Goal: Task Accomplishment & Management: Manage account settings

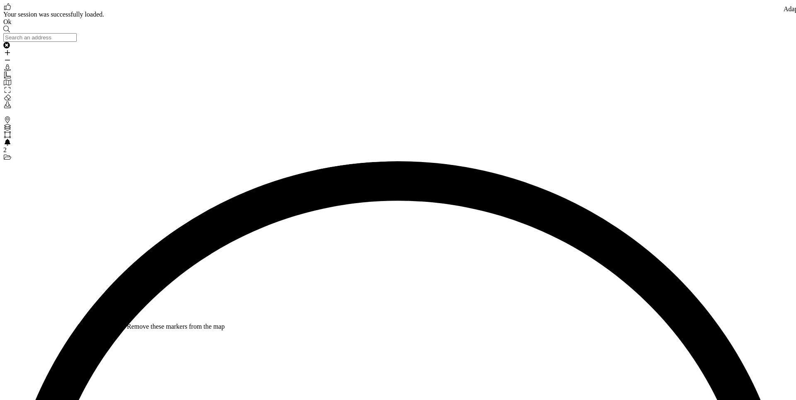
click at [12, 25] on link "Ok" at bounding box center [7, 21] width 8 height 7
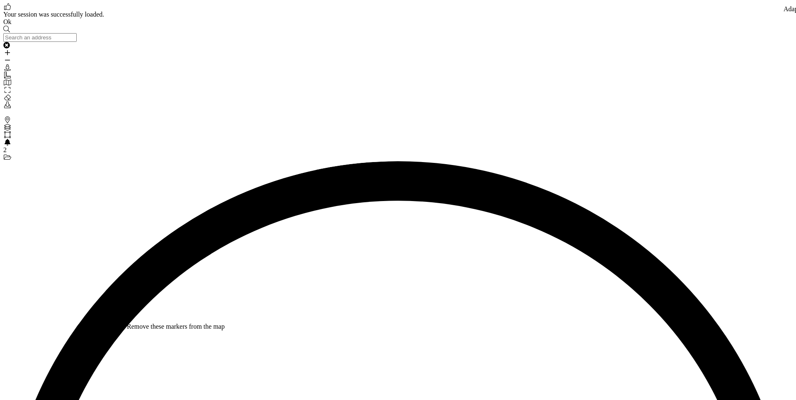
drag, startPoint x: 122, startPoint y: 381, endPoint x: 131, endPoint y: 382, distance: 9.2
click at [12, 25] on link "Ok" at bounding box center [7, 21] width 8 height 7
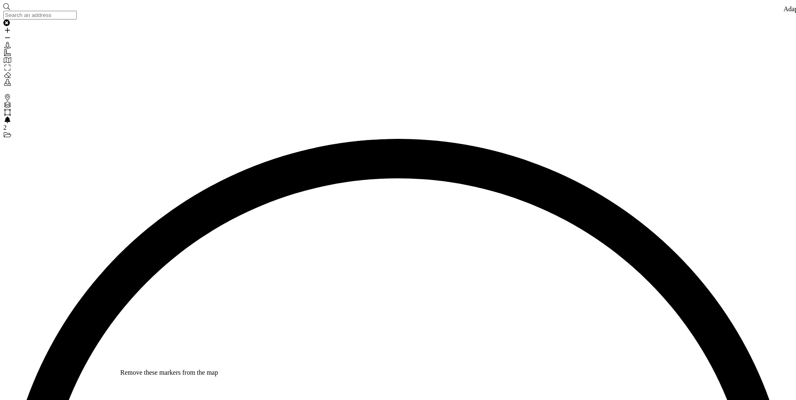
click at [9, 102] on icon at bounding box center [7, 105] width 7 height 7
click at [10, 94] on icon at bounding box center [7, 97] width 5 height 7
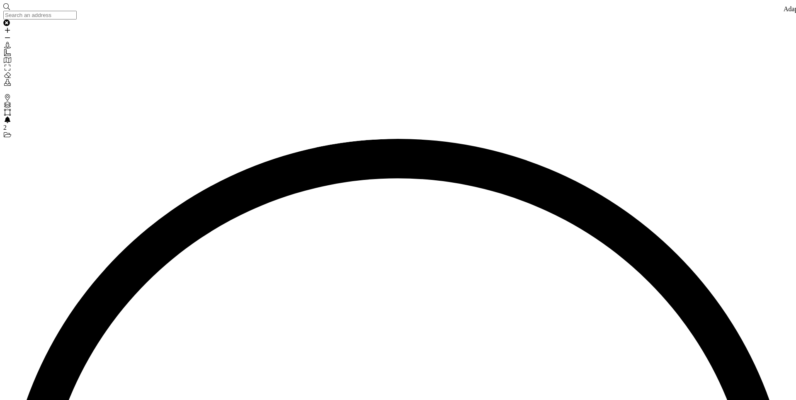
drag, startPoint x: 117, startPoint y: 138, endPoint x: 122, endPoint y: 140, distance: 5.6
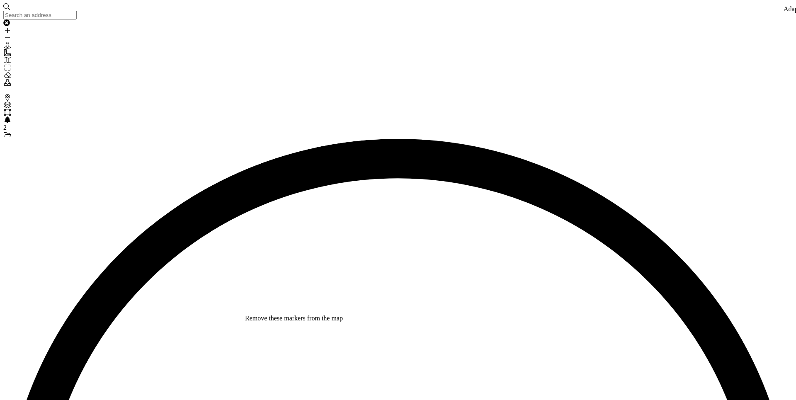
drag, startPoint x: 297, startPoint y: 333, endPoint x: 255, endPoint y: 352, distance: 46.0
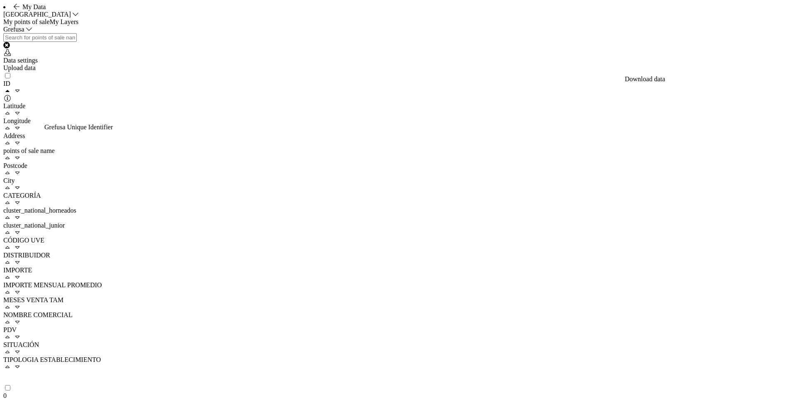
click at [750, 72] on div "Upload data" at bounding box center [398, 67] width 790 height 7
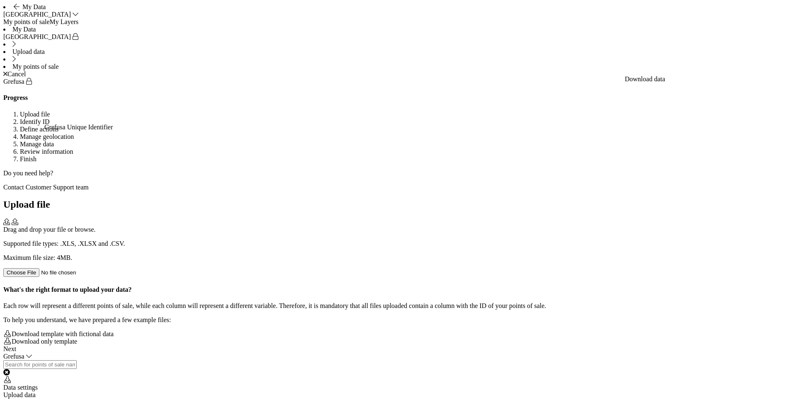
click at [409, 240] on div "Supported file types: .XLS, .XLSX and .CSV. Maximum file size: 4MB." at bounding box center [398, 251] width 790 height 22
click at [773, 353] on footer "Next" at bounding box center [398, 348] width 790 height 7
click at [773, 353] on div "Next" at bounding box center [398, 348] width 790 height 7
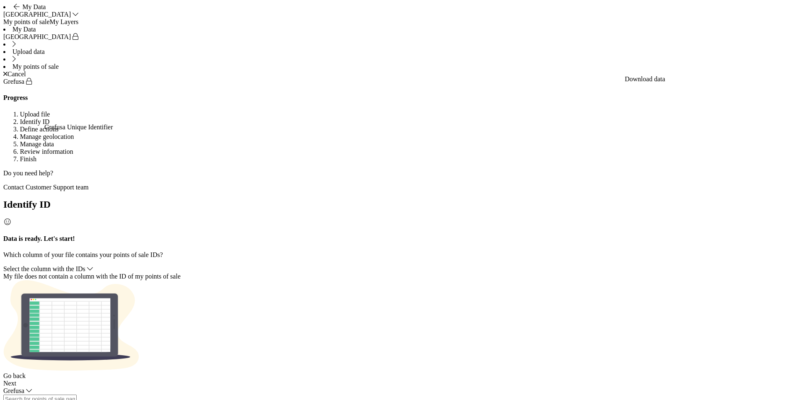
click at [383, 265] on div "Select the column with the IDs" at bounding box center [398, 268] width 790 height 7
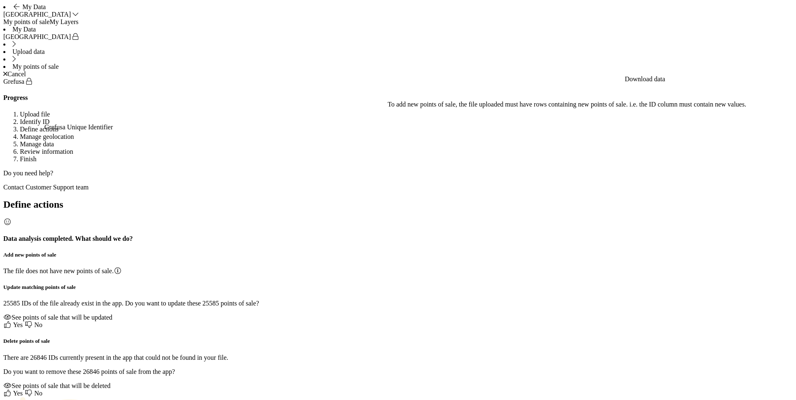
click at [12, 321] on icon at bounding box center [7, 324] width 8 height 7
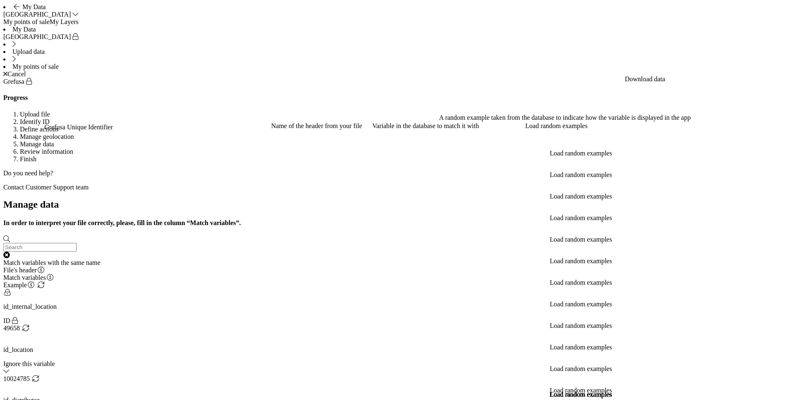
scroll to position [119, 0]
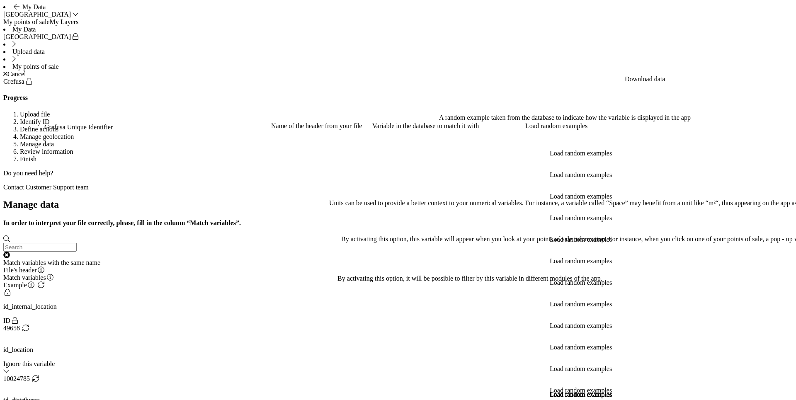
scroll to position [23, 0]
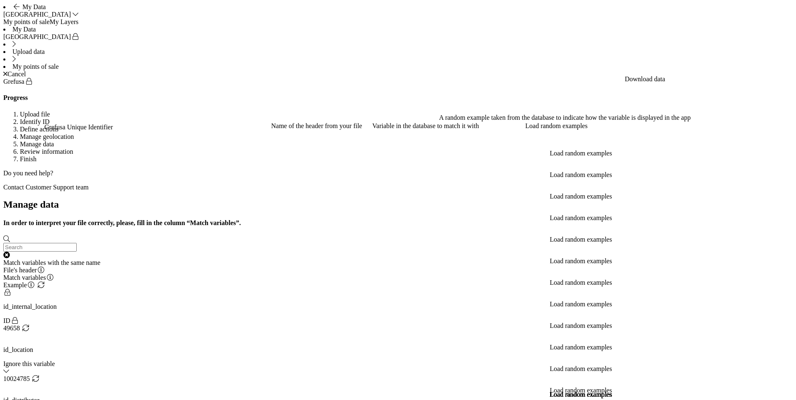
click at [772, 70] on div "Cancel" at bounding box center [398, 73] width 790 height 7
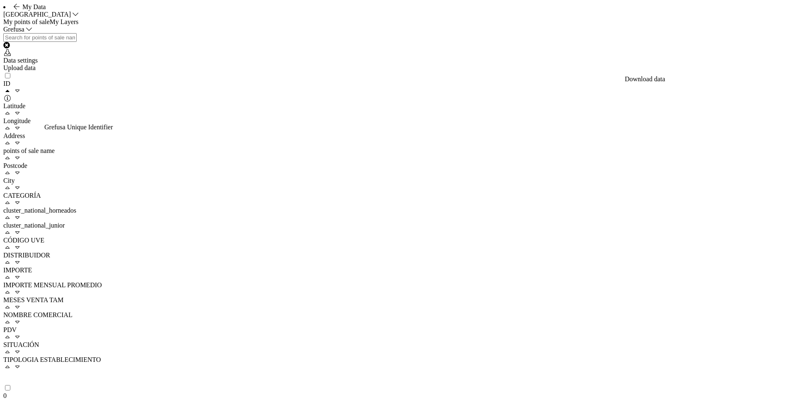
click at [79, 25] on link "My Layers" at bounding box center [64, 21] width 29 height 7
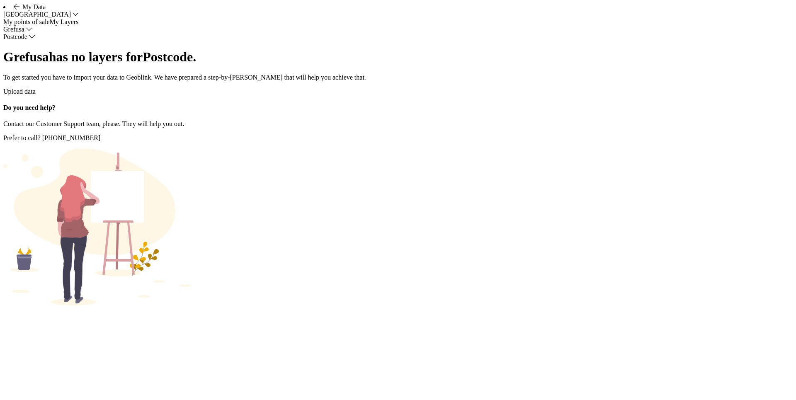
click at [144, 95] on div "Upload data" at bounding box center [398, 91] width 790 height 7
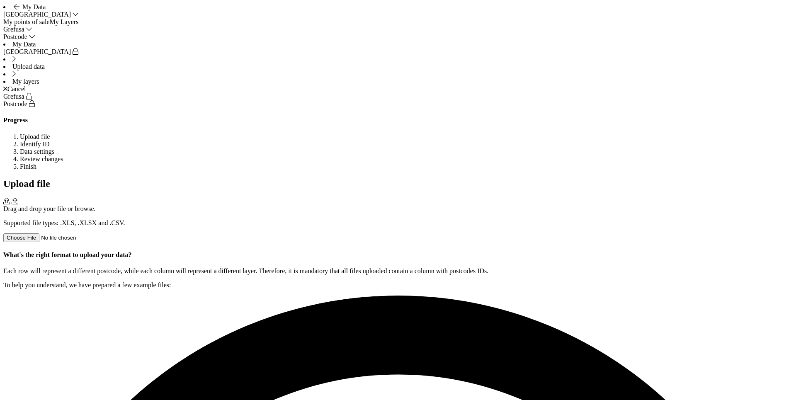
drag, startPoint x: 385, startPoint y: 177, endPoint x: 381, endPoint y: 180, distance: 4.7
click at [381, 198] on div "Drag and drop your file or browse. Supported file types: .XLS, .XLSX and .CSV." at bounding box center [398, 220] width 790 height 44
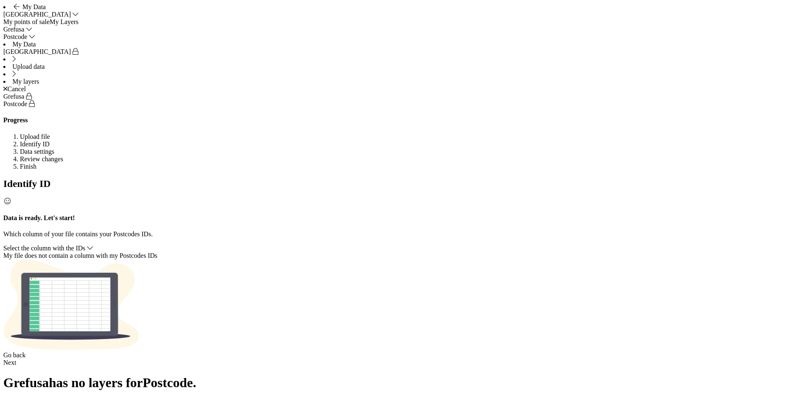
click at [85, 245] on span "Select the column with the IDs" at bounding box center [44, 248] width 82 height 7
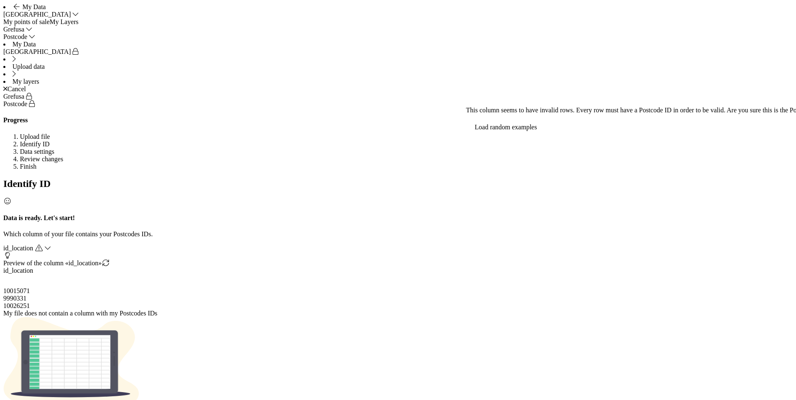
click at [423, 245] on div "id_location" at bounding box center [398, 248] width 790 height 7
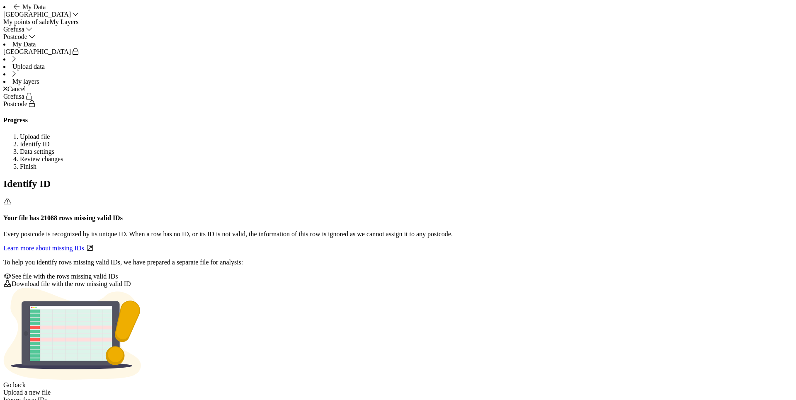
click at [758, 396] on div "Ignore these IDs" at bounding box center [398, 399] width 790 height 7
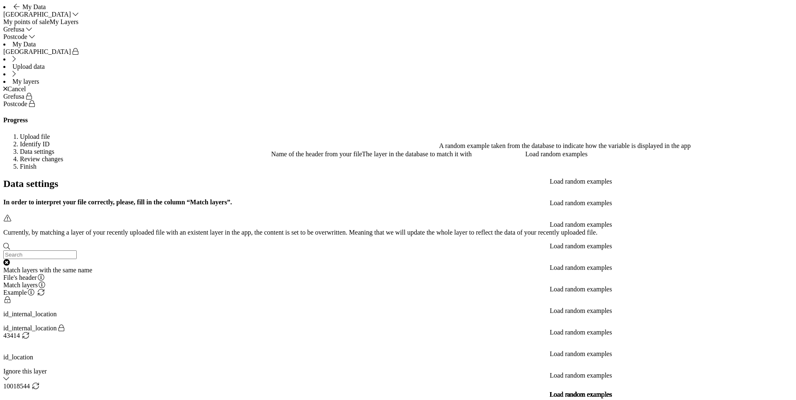
click at [592, 267] on div "Match layers with the same name" at bounding box center [398, 270] width 790 height 7
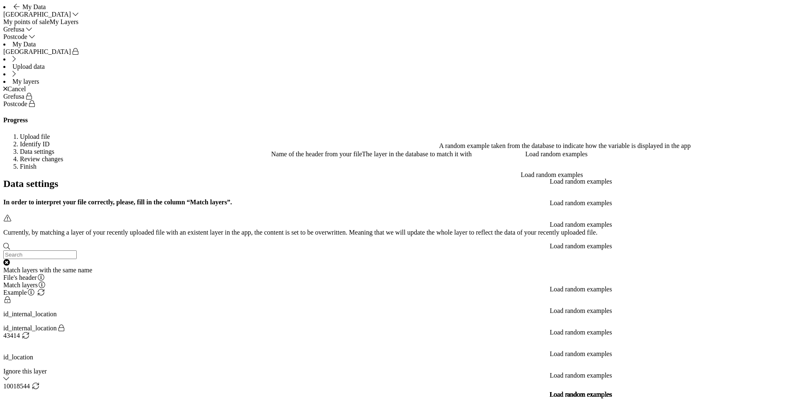
click at [763, 85] on div "Cancel" at bounding box center [398, 88] width 790 height 7
